Goal: Task Accomplishment & Management: Use online tool/utility

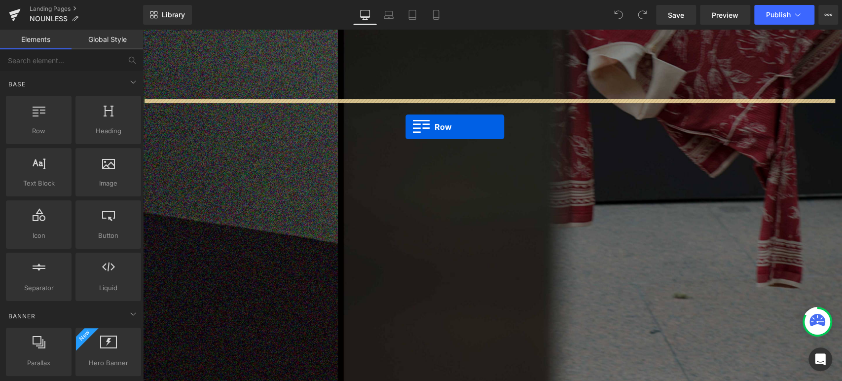
drag, startPoint x: 265, startPoint y: 151, endPoint x: 408, endPoint y: 126, distance: 145.2
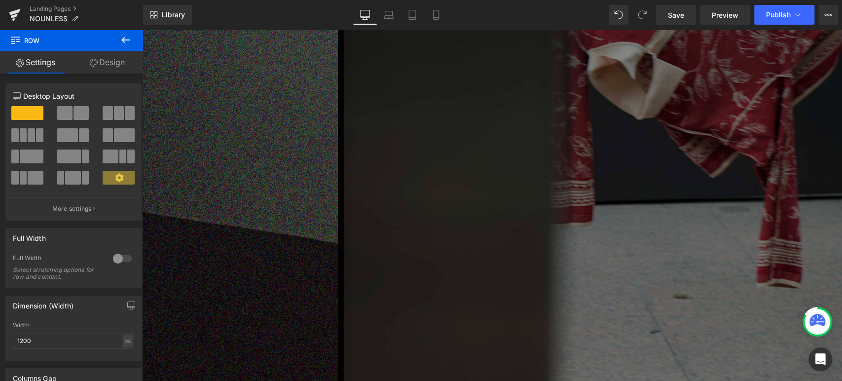
click at [120, 40] on icon at bounding box center [126, 40] width 12 height 12
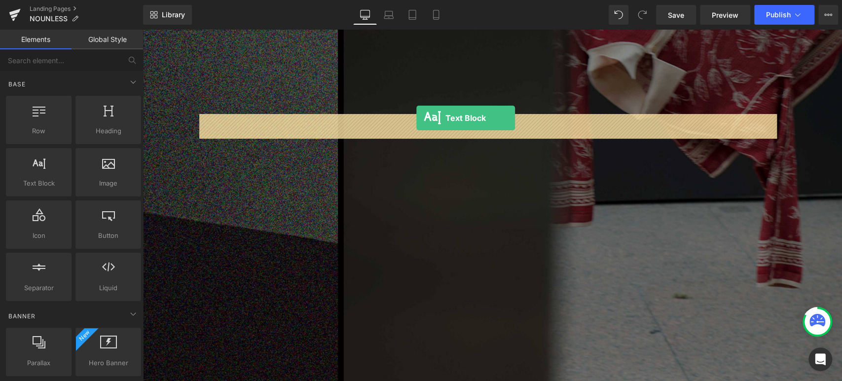
drag, startPoint x: 176, startPoint y: 201, endPoint x: 419, endPoint y: 121, distance: 255.2
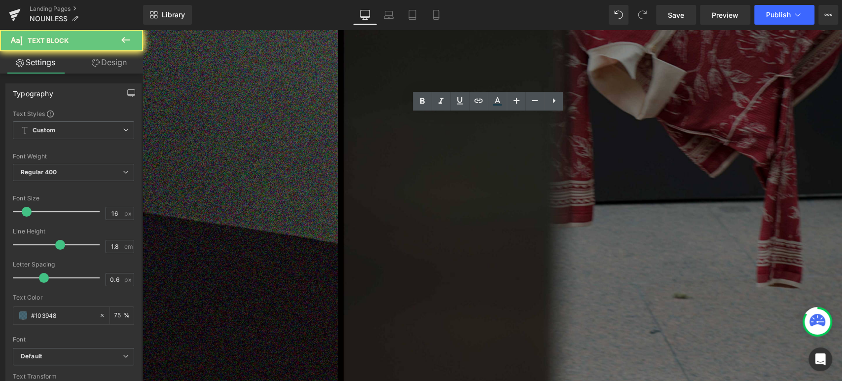
drag, startPoint x: 328, startPoint y: 162, endPoint x: 128, endPoint y: 91, distance: 212.1
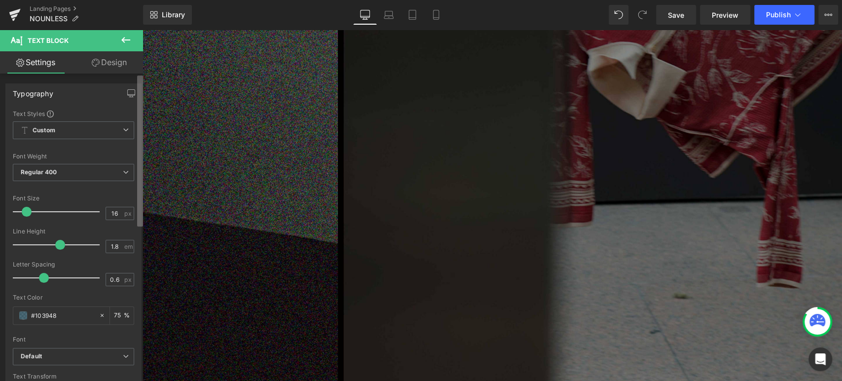
paste div
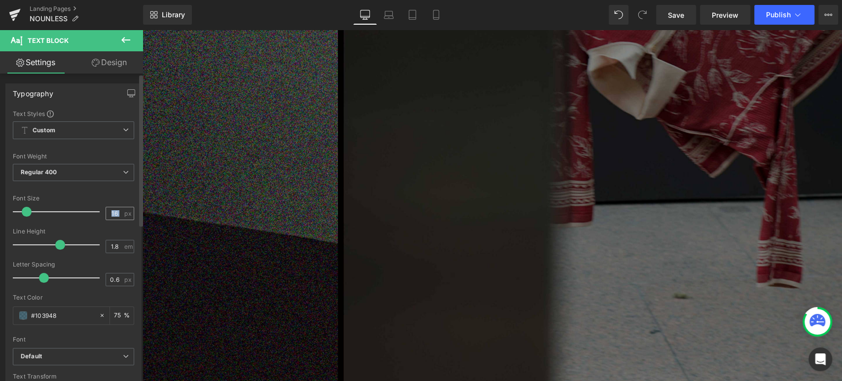
click at [119, 214] on div "16 px" at bounding box center [120, 213] width 29 height 13
click at [116, 212] on input "16" at bounding box center [114, 213] width 17 height 12
type input "14"
drag, startPoint x: 58, startPoint y: 311, endPoint x: 37, endPoint y: 320, distance: 23.2
click at [34, 317] on input "#103948" at bounding box center [62, 315] width 63 height 11
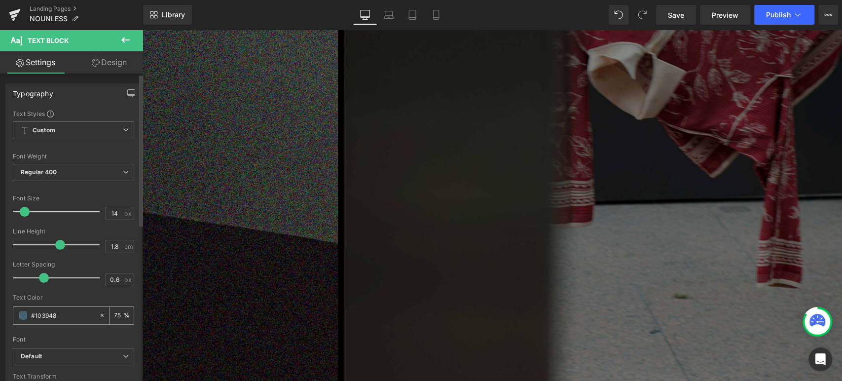
type input "#3"
type input "0"
type input "#3333"
type input "100"
type input "#33333"
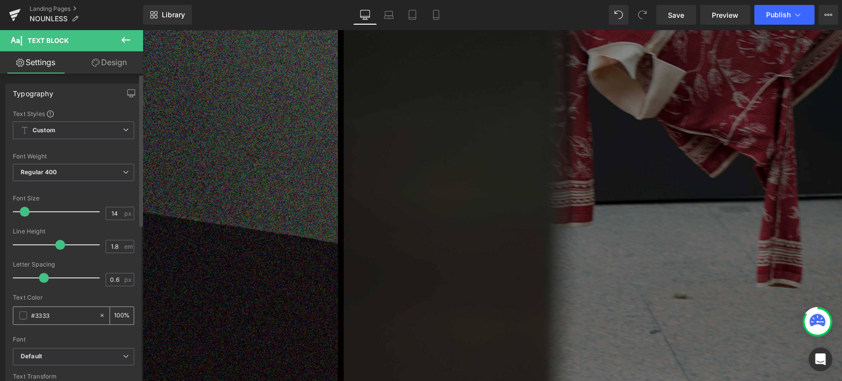
type input "20"
type input "#333333"
type input "100"
type input "#333333"
click at [83, 355] on b "Default" at bounding box center [72, 356] width 102 height 8
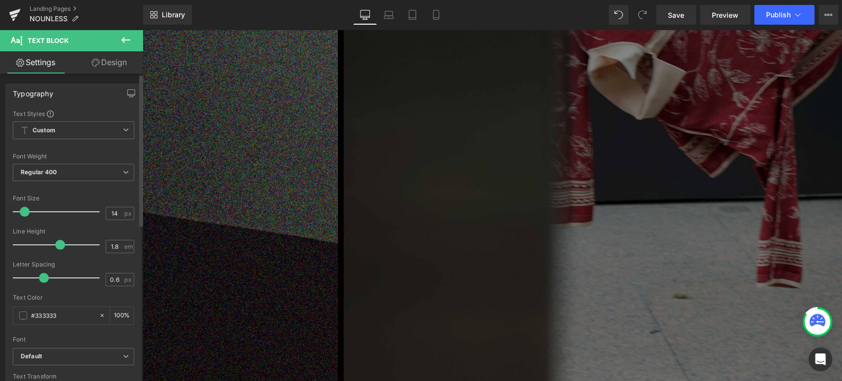
click at [73, 341] on div "Font" at bounding box center [73, 339] width 121 height 7
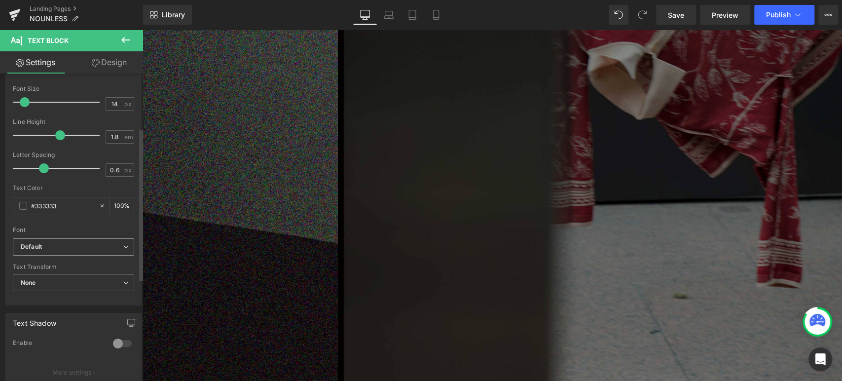
click at [68, 241] on span "Default" at bounding box center [73, 246] width 121 height 17
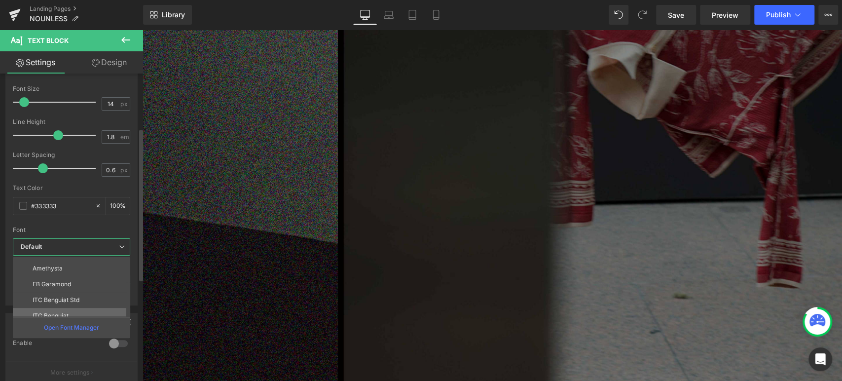
scroll to position [67, 0]
click at [61, 291] on p "ITC Benguiat Std" at bounding box center [56, 292] width 47 height 7
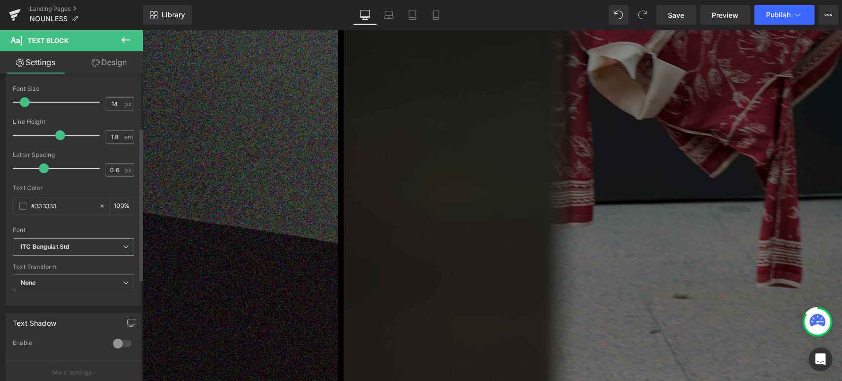
click at [74, 240] on span "ITC Benguiat Std" at bounding box center [73, 246] width 121 height 17
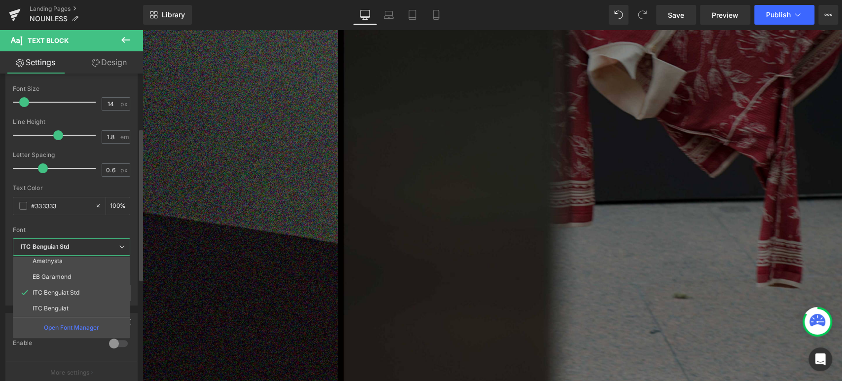
click at [76, 274] on li "EB Garamond" at bounding box center [74, 277] width 122 height 16
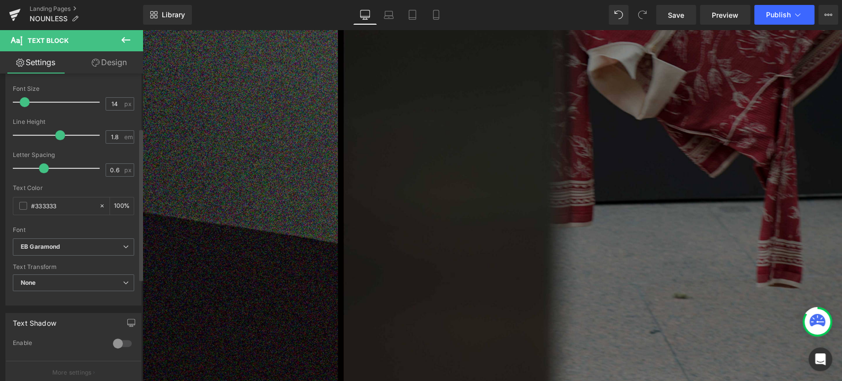
click at [78, 224] on div at bounding box center [73, 223] width 121 height 6
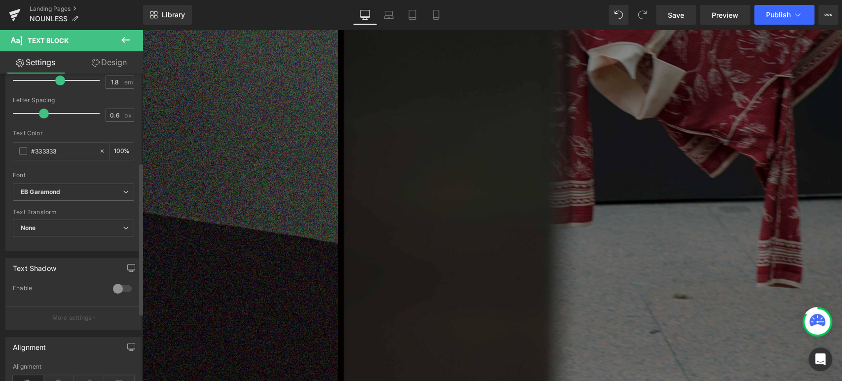
scroll to position [219, 0]
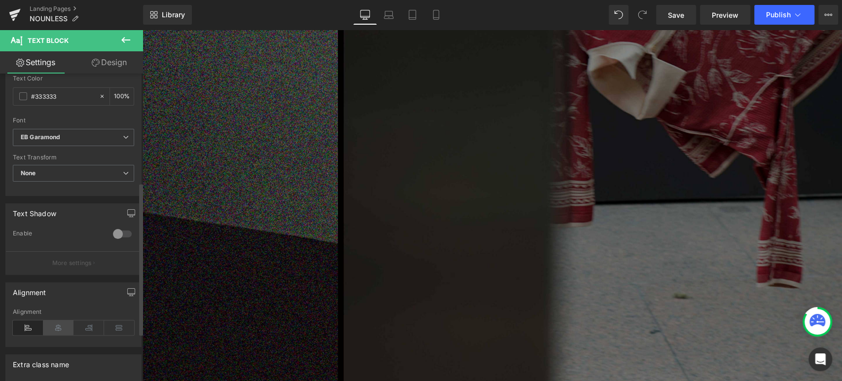
click at [66, 325] on icon at bounding box center [58, 327] width 31 height 15
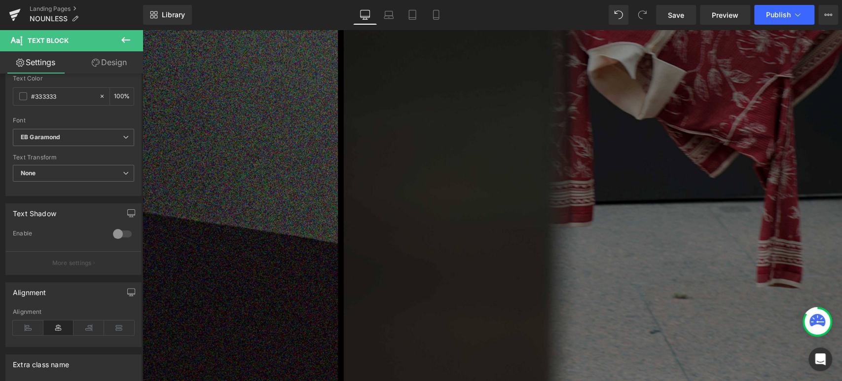
drag, startPoint x: 587, startPoint y: 129, endPoint x: 586, endPoint y: 135, distance: 5.5
click at [126, 36] on button at bounding box center [126, 41] width 35 height 22
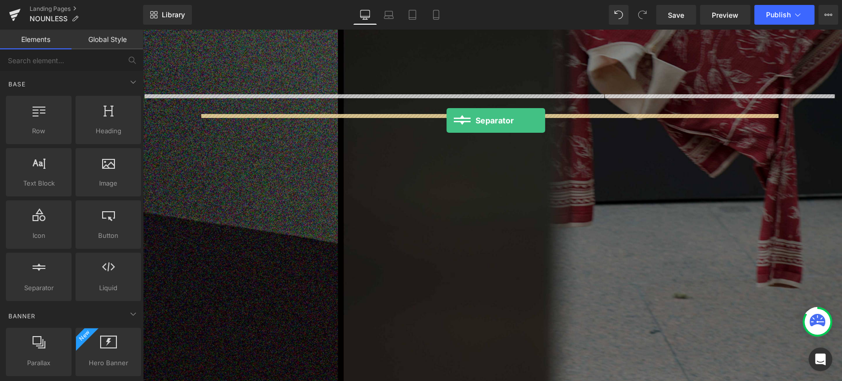
drag, startPoint x: 176, startPoint y: 301, endPoint x: 447, endPoint y: 121, distance: 325.0
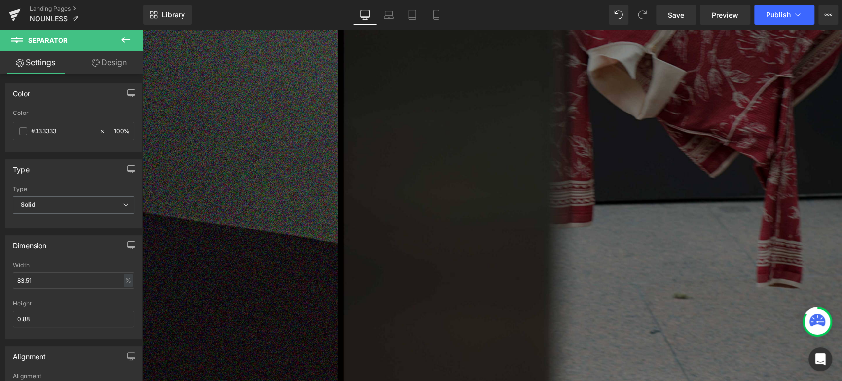
click at [124, 40] on icon at bounding box center [126, 40] width 12 height 12
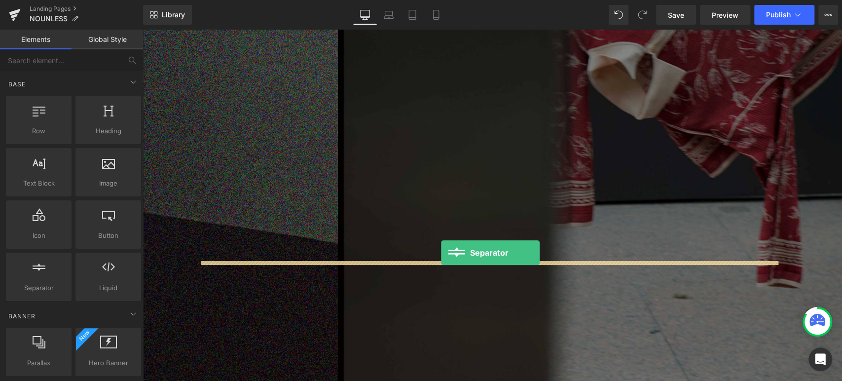
drag, startPoint x: 171, startPoint y: 300, endPoint x: 441, endPoint y: 253, distance: 274.5
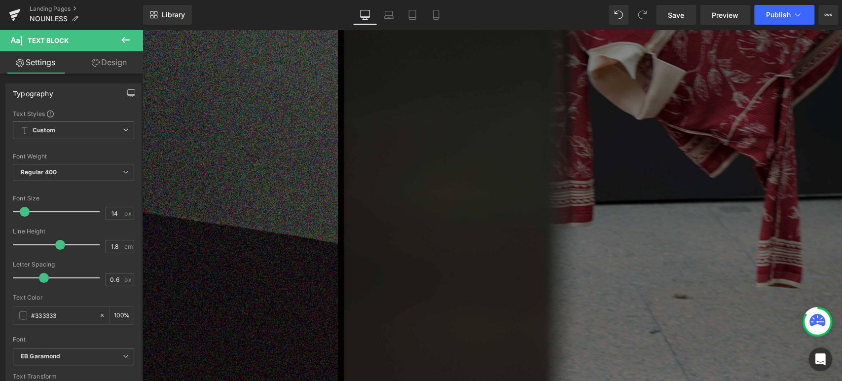
drag, startPoint x: 799, startPoint y: 129, endPoint x: 792, endPoint y: 130, distance: 7.5
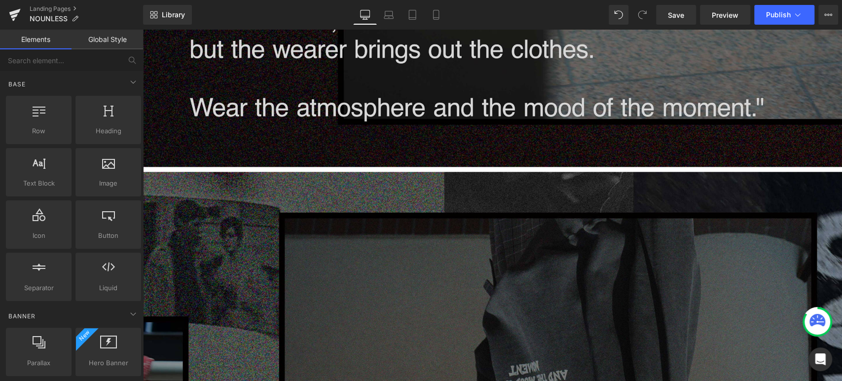
scroll to position [767, 0]
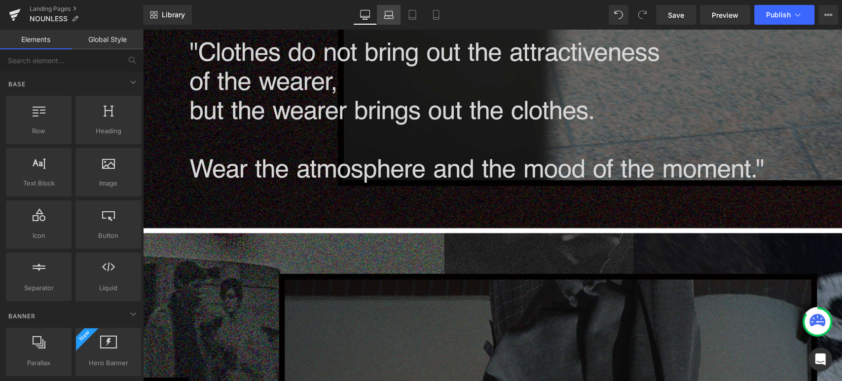
click at [391, 19] on icon at bounding box center [389, 15] width 10 height 10
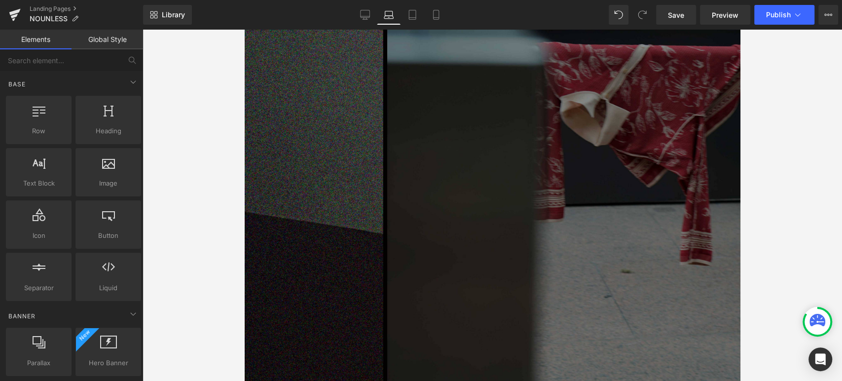
scroll to position [219, 0]
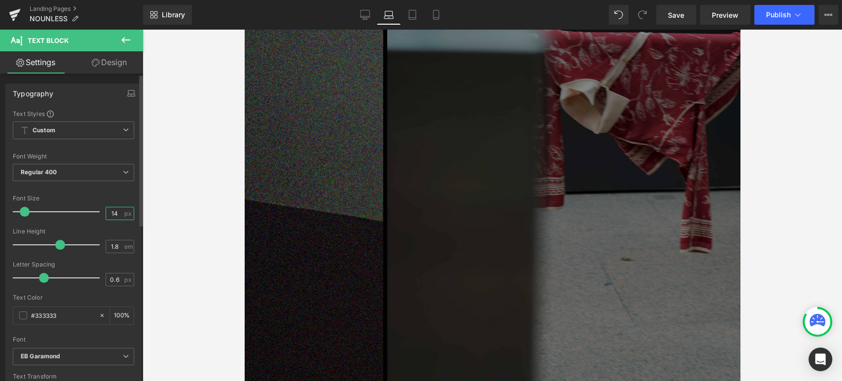
click at [119, 210] on input "14" at bounding box center [114, 213] width 17 height 12
click at [406, 14] on link "Tablet" at bounding box center [413, 15] width 24 height 20
type input "14"
type input "100"
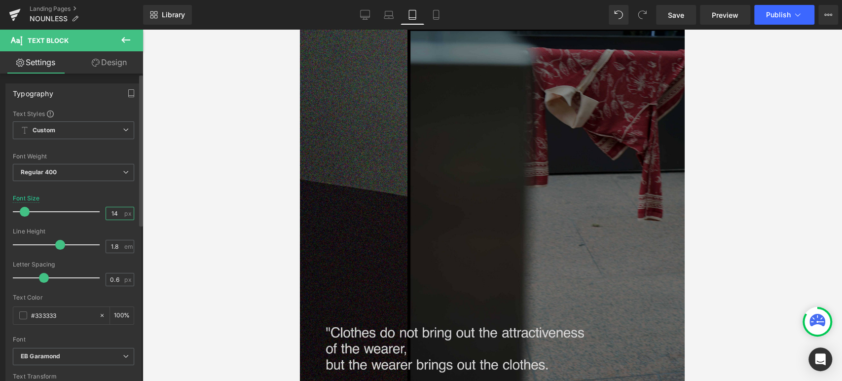
click at [113, 213] on input "14" at bounding box center [114, 213] width 17 height 12
click at [439, 15] on icon at bounding box center [435, 14] width 5 height 9
type input "14"
type input "100"
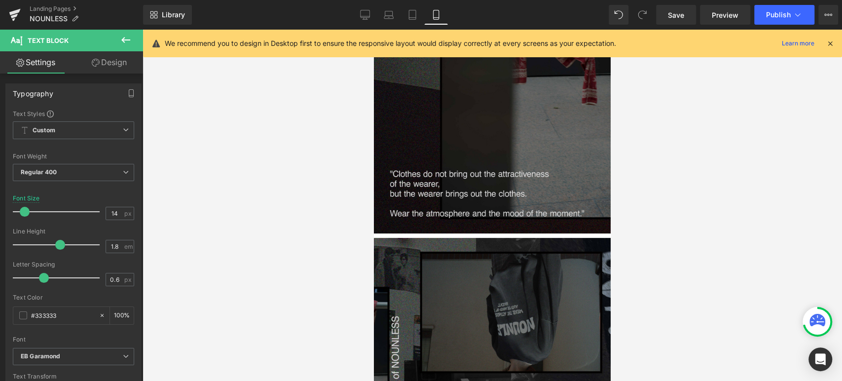
scroll to position [74, 0]
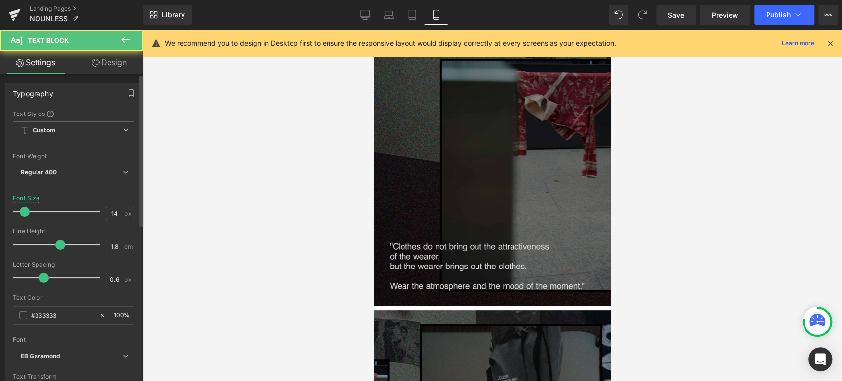
click at [124, 212] on span "px" at bounding box center [128, 213] width 8 height 6
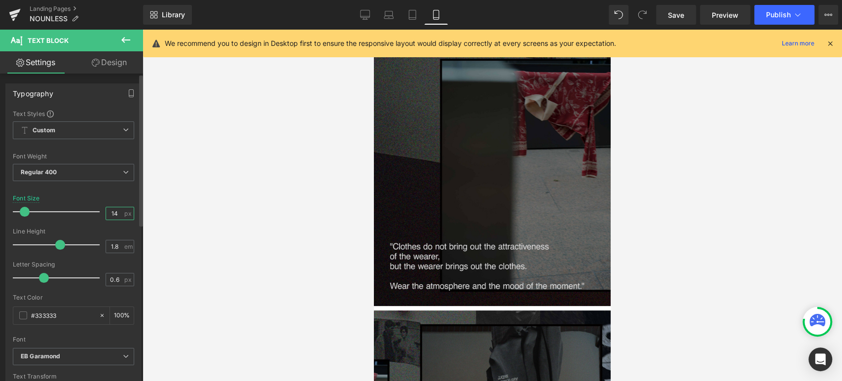
click at [118, 215] on input "14" at bounding box center [114, 213] width 17 height 12
type input "10"
drag, startPoint x: 95, startPoint y: 191, endPoint x: 102, endPoint y: 189, distance: 7.1
click at [95, 189] on div at bounding box center [73, 189] width 121 height 6
click at [782, 12] on span "Publish" at bounding box center [778, 15] width 25 height 8
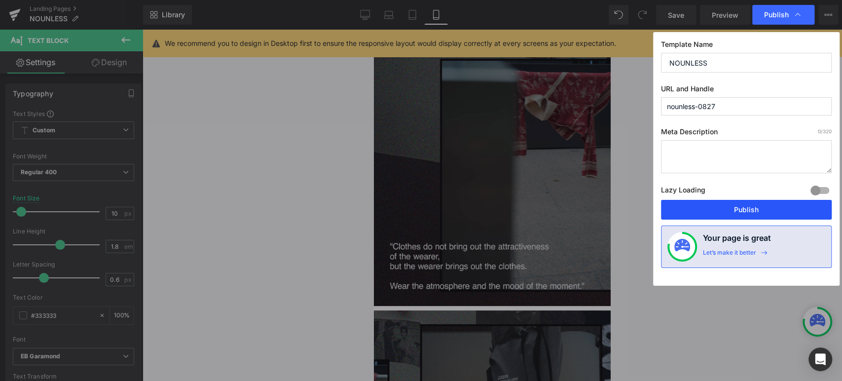
click at [751, 216] on button "Publish" at bounding box center [746, 210] width 171 height 20
